Goal: Task Accomplishment & Management: Complete application form

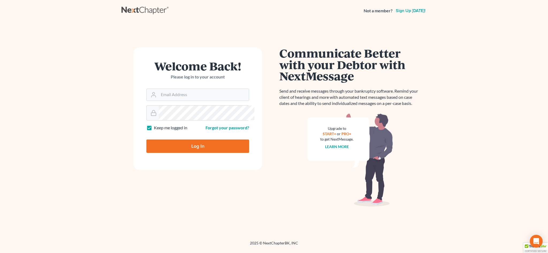
type input "bill@ohbksource.com"
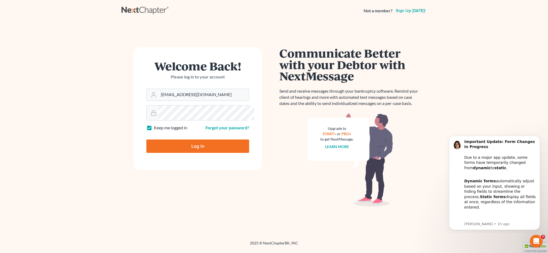
click at [211, 153] on input "Log In" at bounding box center [197, 145] width 103 height 13
type input "Thinking..."
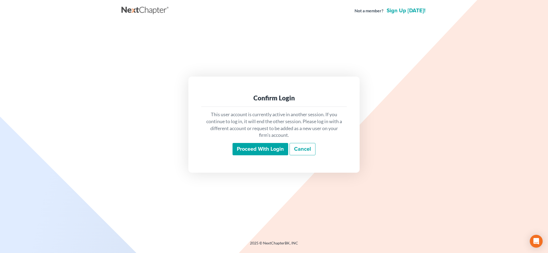
click at [249, 155] on input "Proceed with login" at bounding box center [261, 149] width 56 height 12
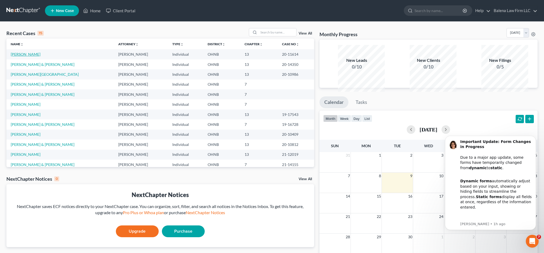
click at [25, 56] on link "Travis, Robert" at bounding box center [26, 54] width 30 height 5
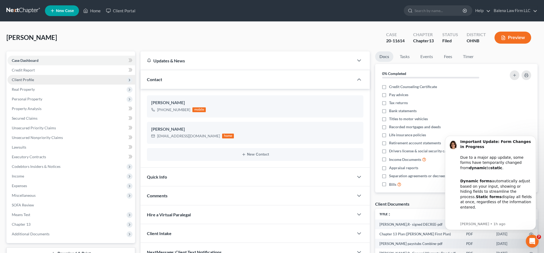
click at [34, 82] on span "Client Profile" at bounding box center [23, 79] width 22 height 5
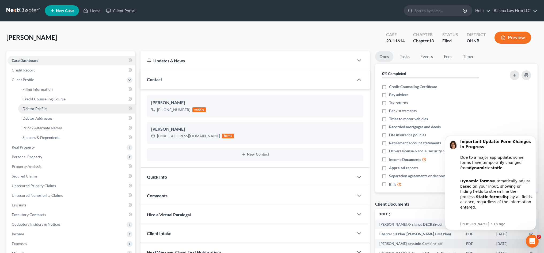
click at [44, 111] on span "Debtor Profile" at bounding box center [34, 108] width 24 height 5
select select "3"
select select "1"
